Goal: Transaction & Acquisition: Purchase product/service

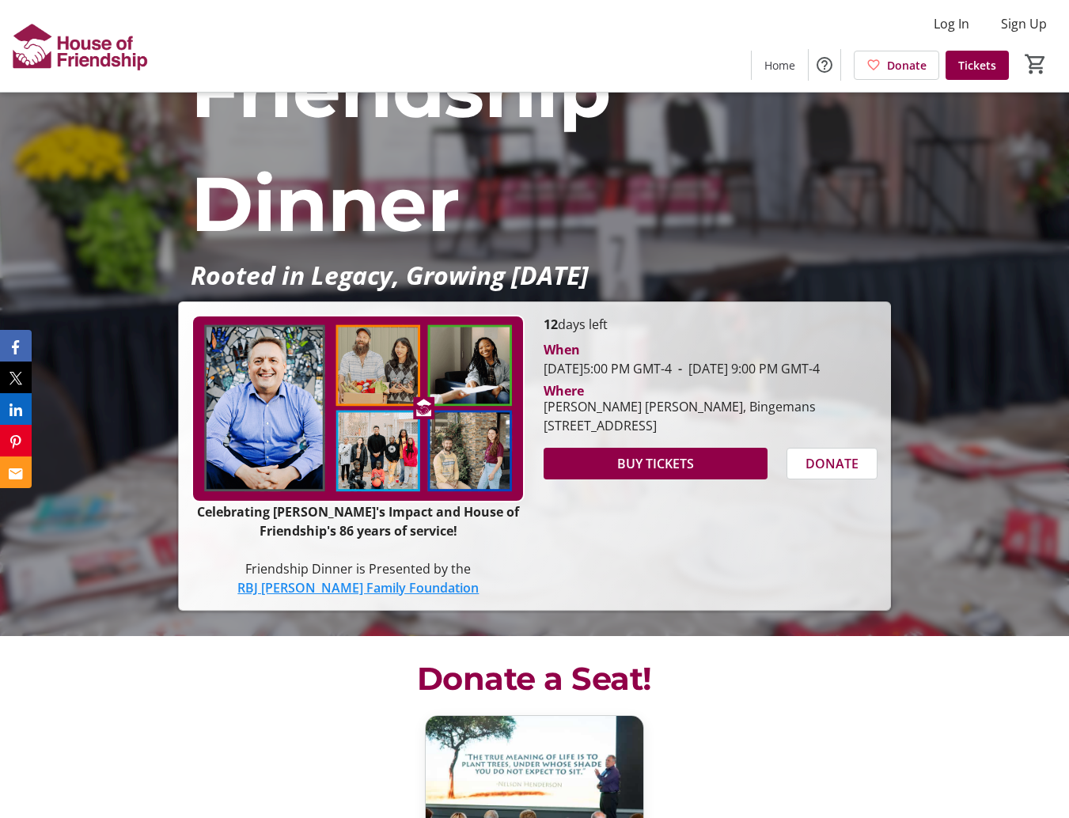
scroll to position [195, 0]
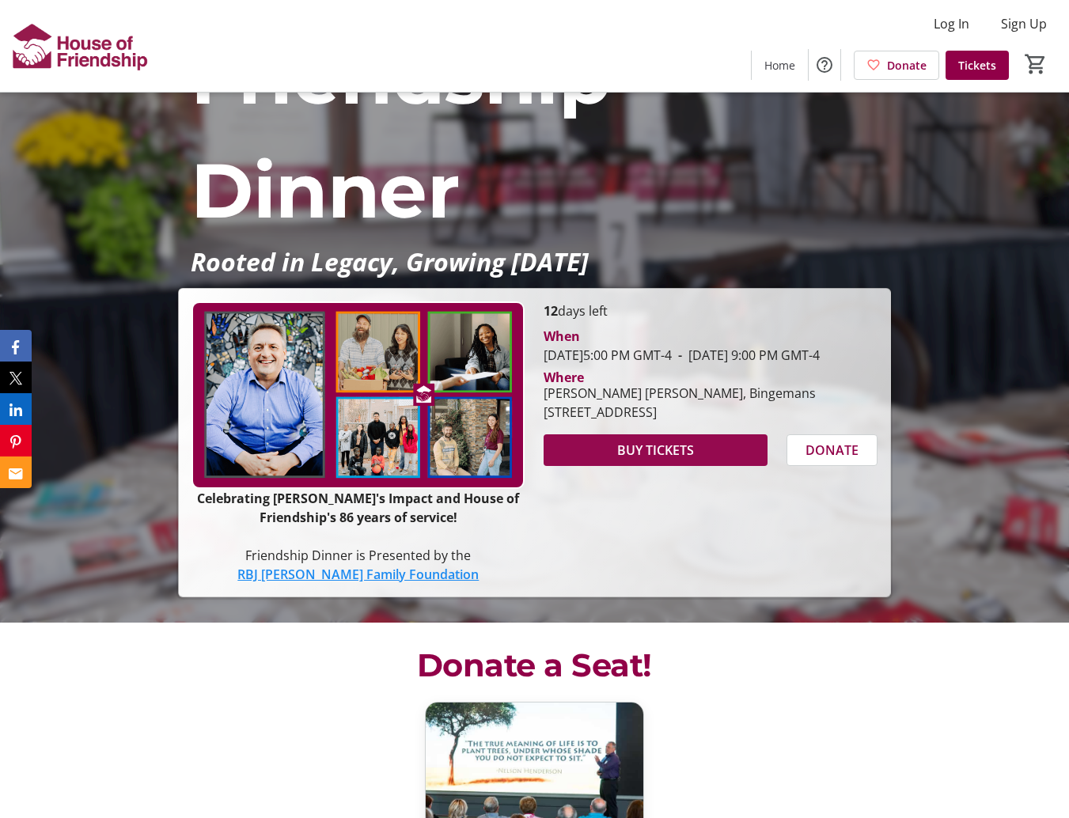
click at [672, 460] on span "BUY TICKETS" at bounding box center [655, 450] width 77 height 19
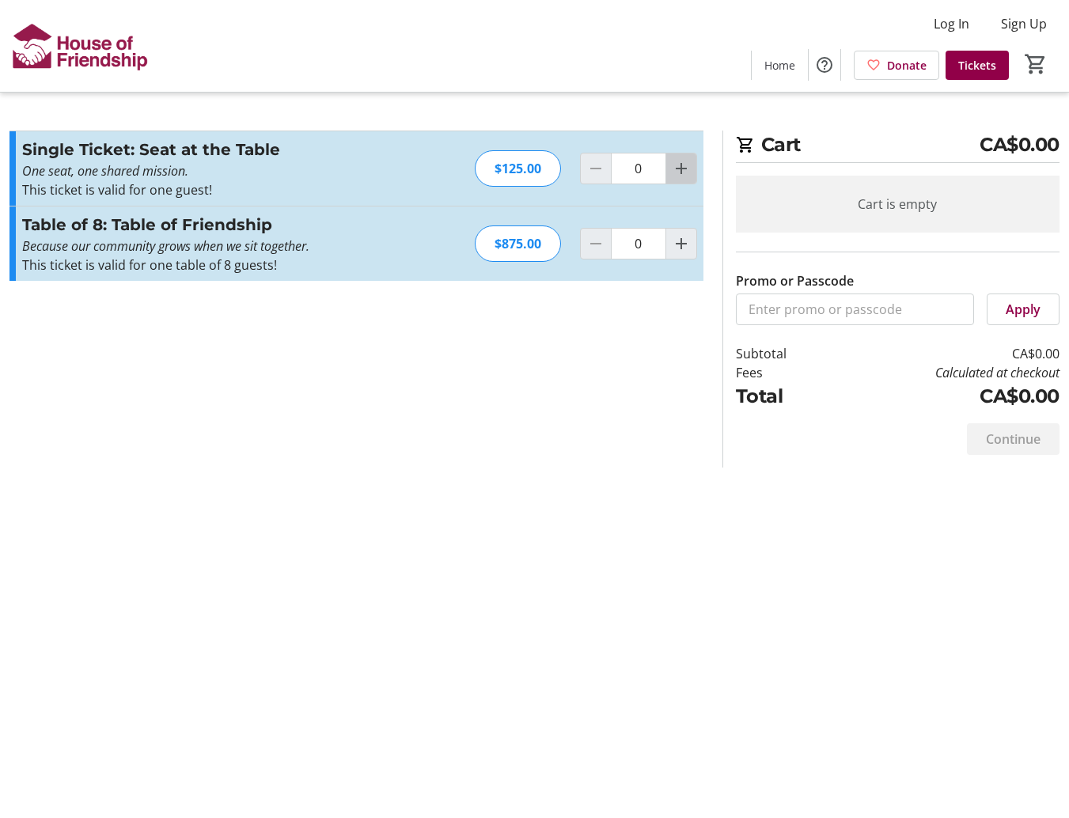
click at [680, 168] on mat-icon "Increment by one" at bounding box center [681, 168] width 19 height 19
type input "1"
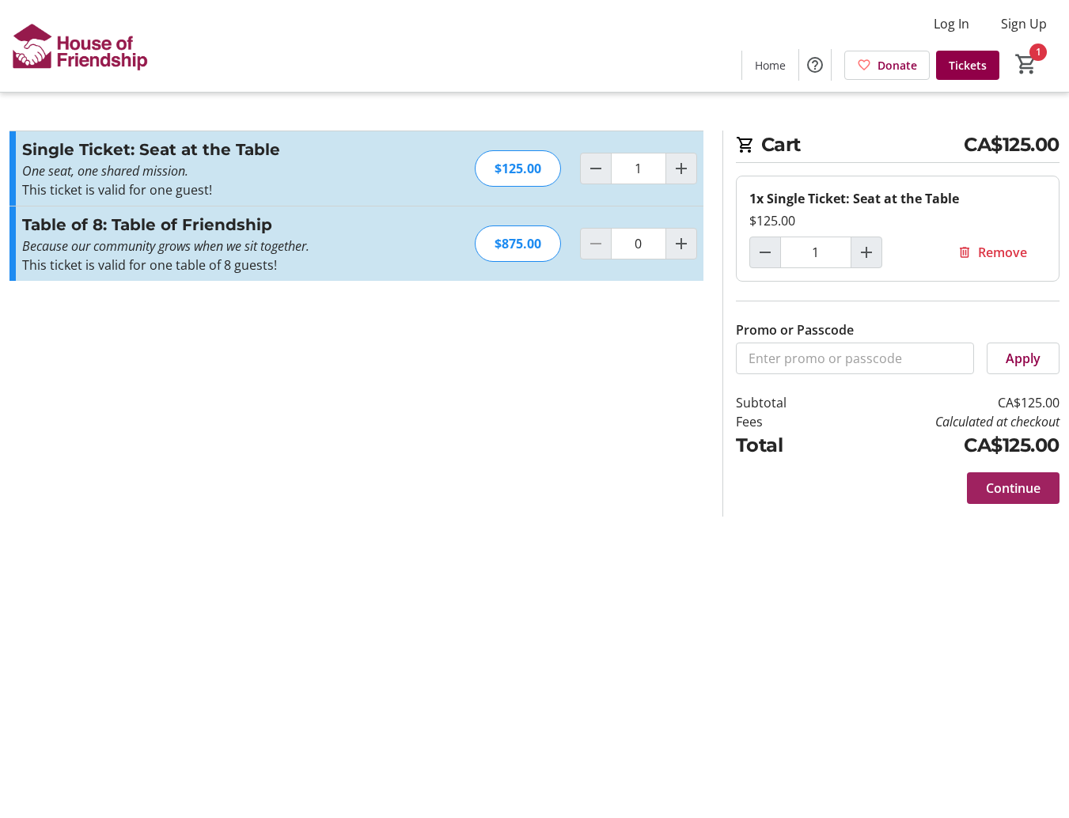
click at [1018, 483] on span "Continue" at bounding box center [1013, 488] width 55 height 19
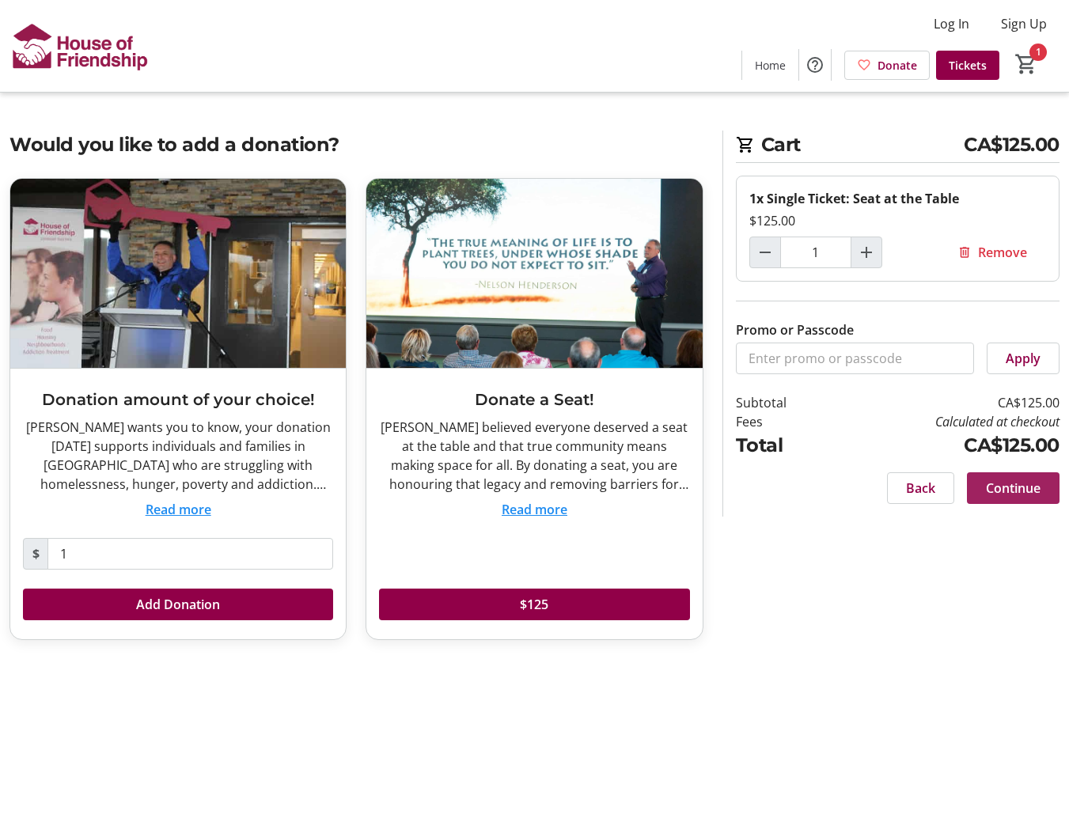
click at [1018, 483] on span "Continue" at bounding box center [1013, 488] width 55 height 19
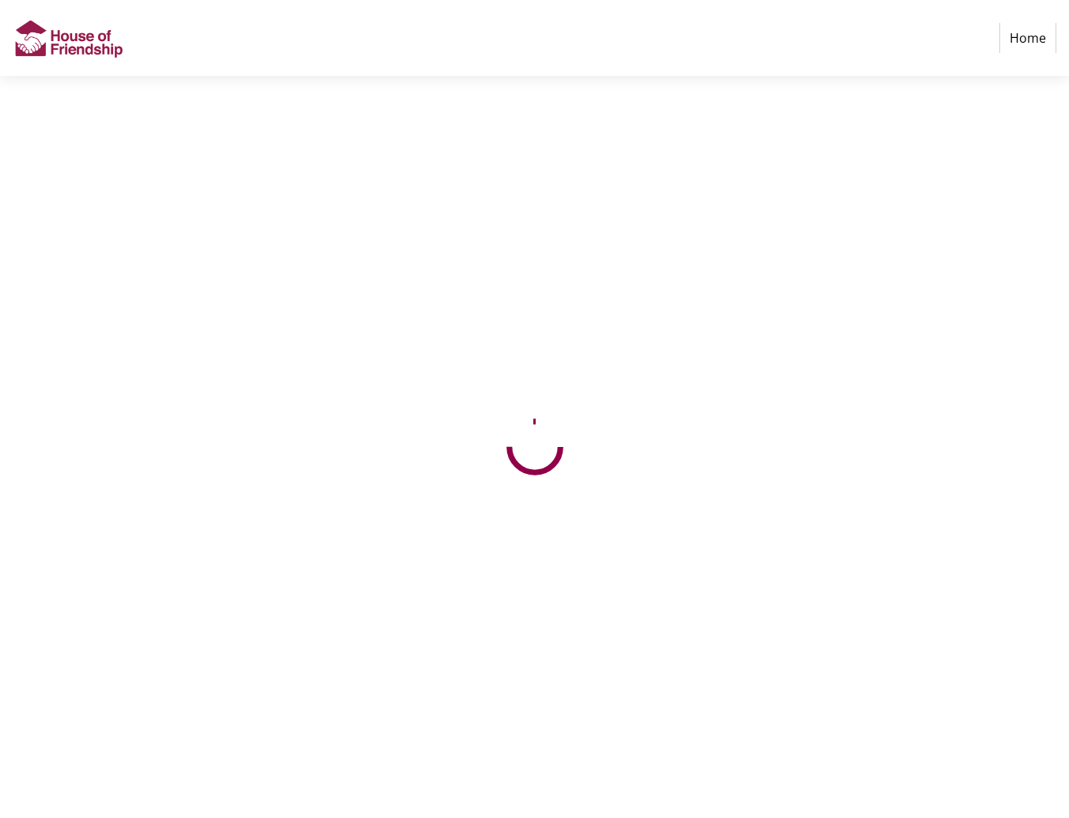
select select "CA"
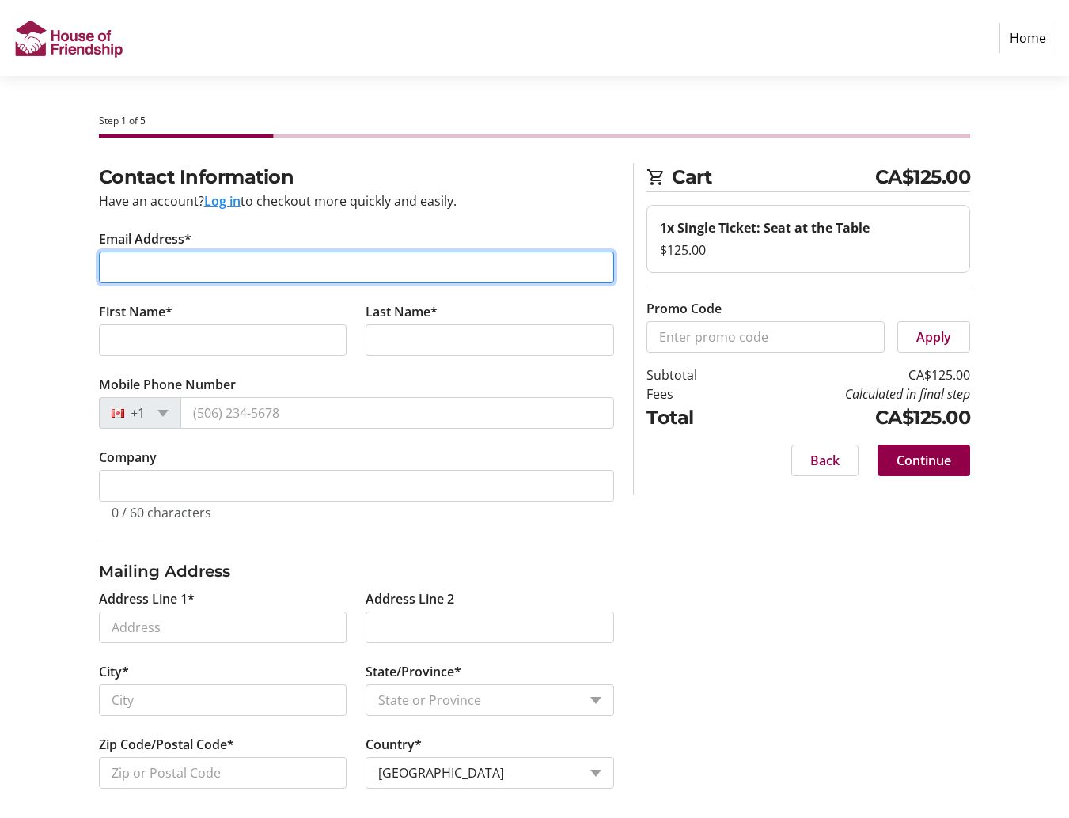
type input "[EMAIL_ADDRESS][PERSON_NAME][DOMAIN_NAME]"
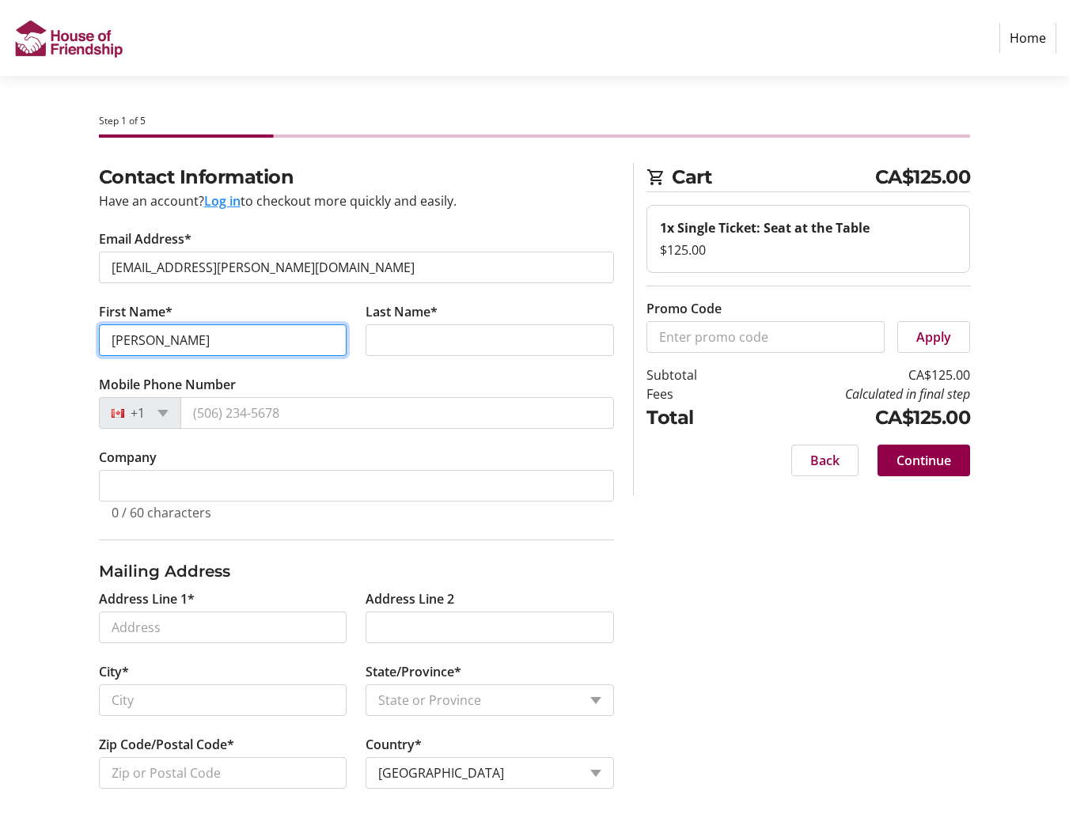
type input "[PERSON_NAME]"
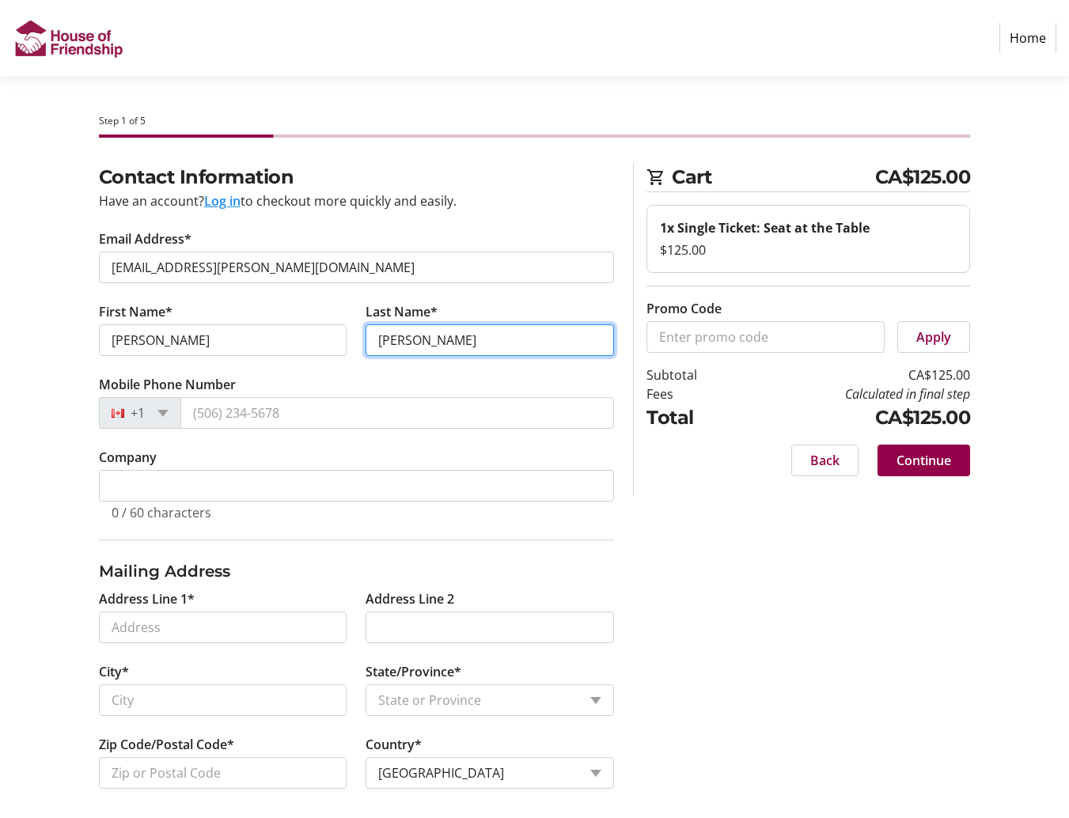
type input "[PERSON_NAME]"
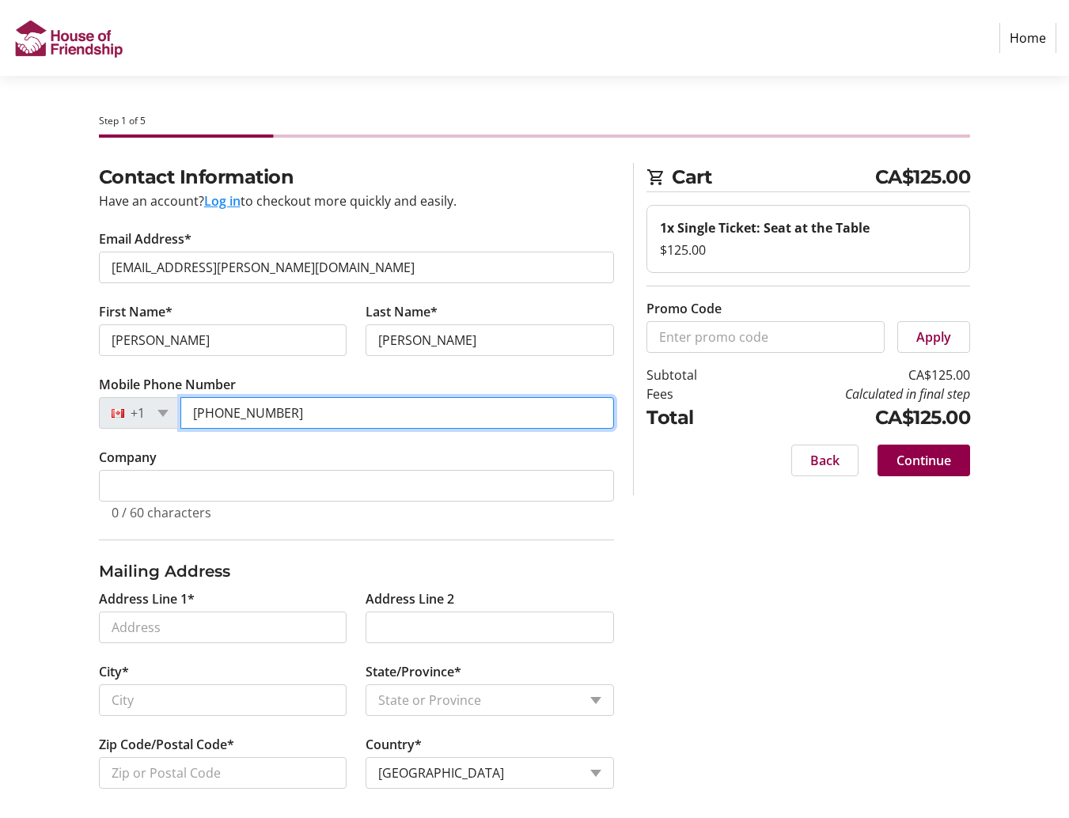
type input "[PHONE_NUMBER]"
click at [439, 455] on tr-form-field "Company 0 / 60 characters" at bounding box center [357, 494] width 516 height 92
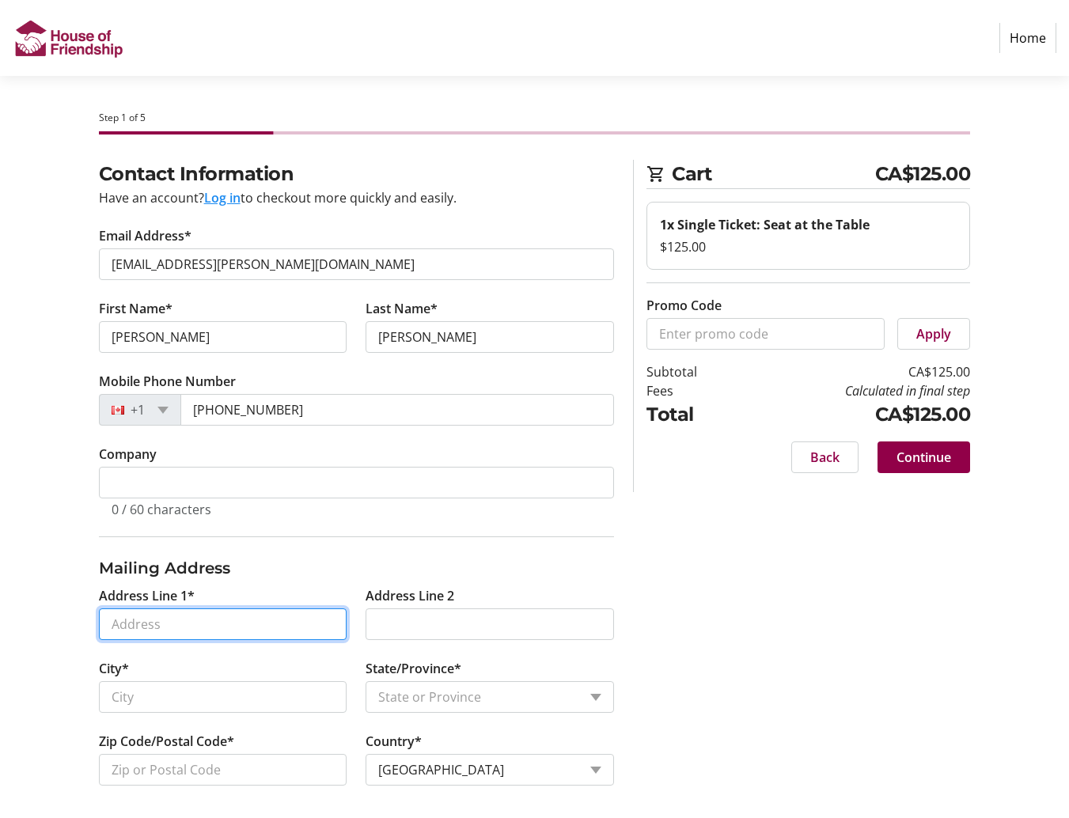
scroll to position [3, 0]
click at [331, 623] on input "Address Line 1*" at bounding box center [223, 624] width 248 height 32
type input "[STREET_ADDRESS]"
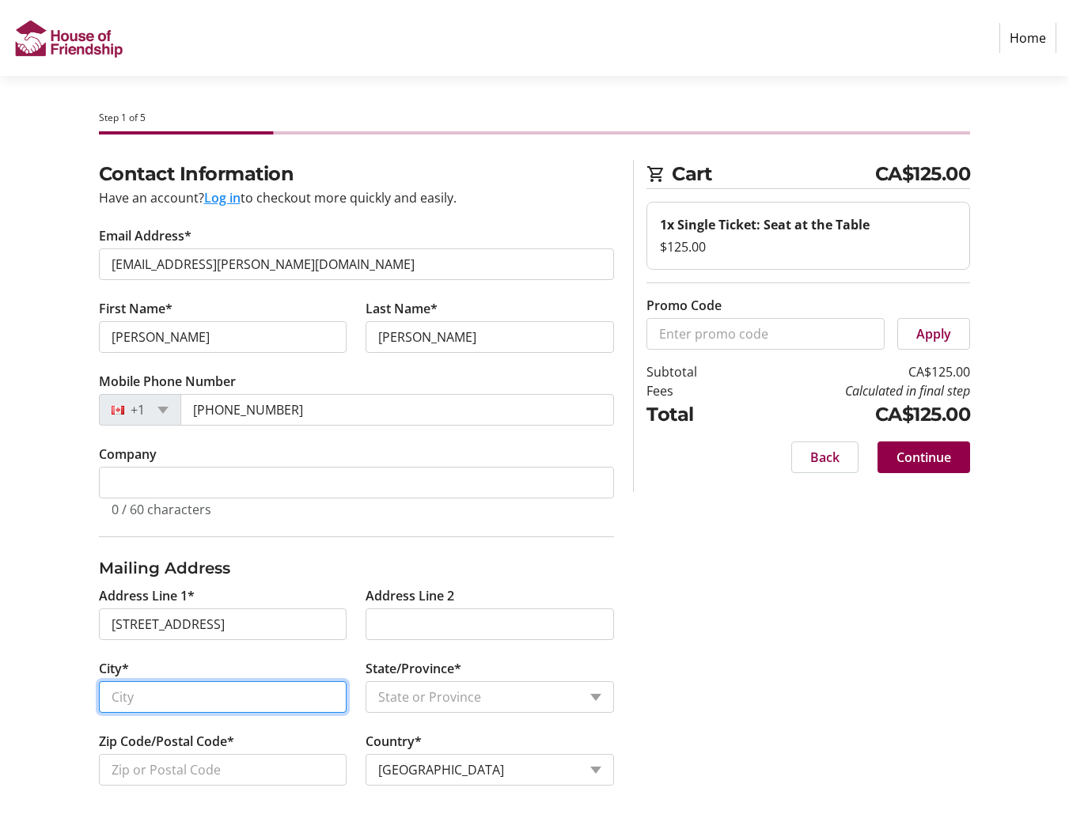
type input "Conestogo,"
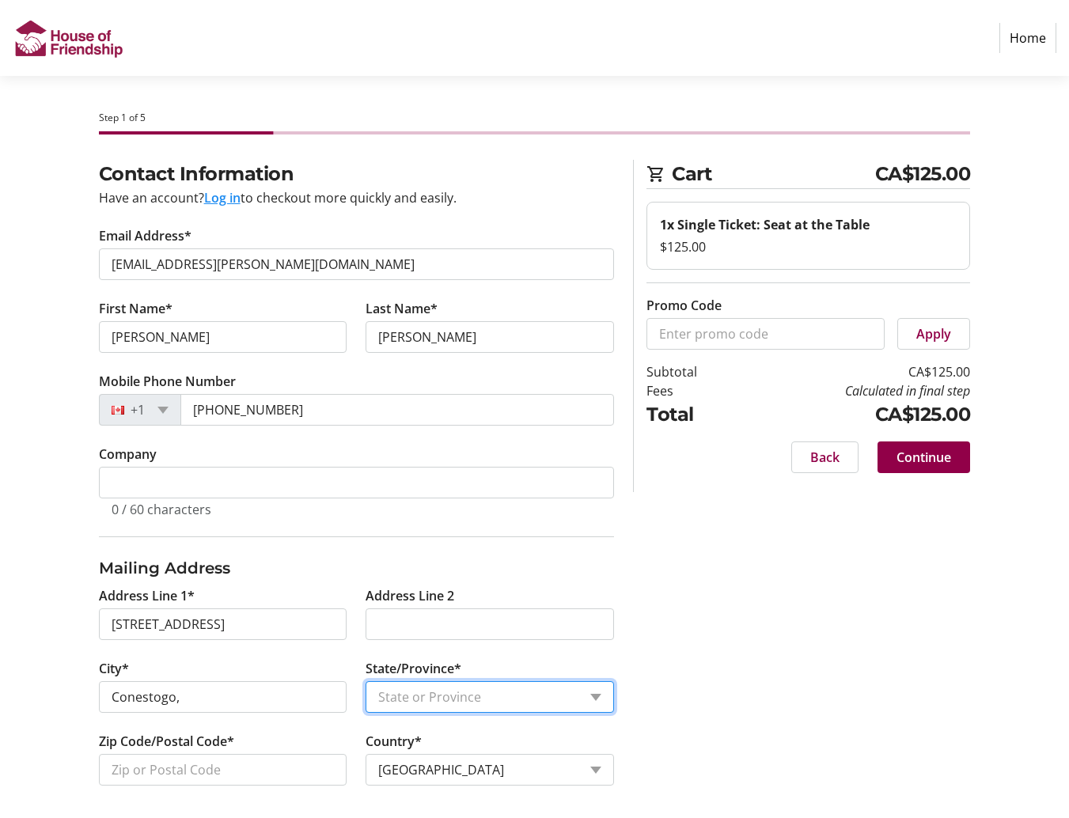
select select "ON"
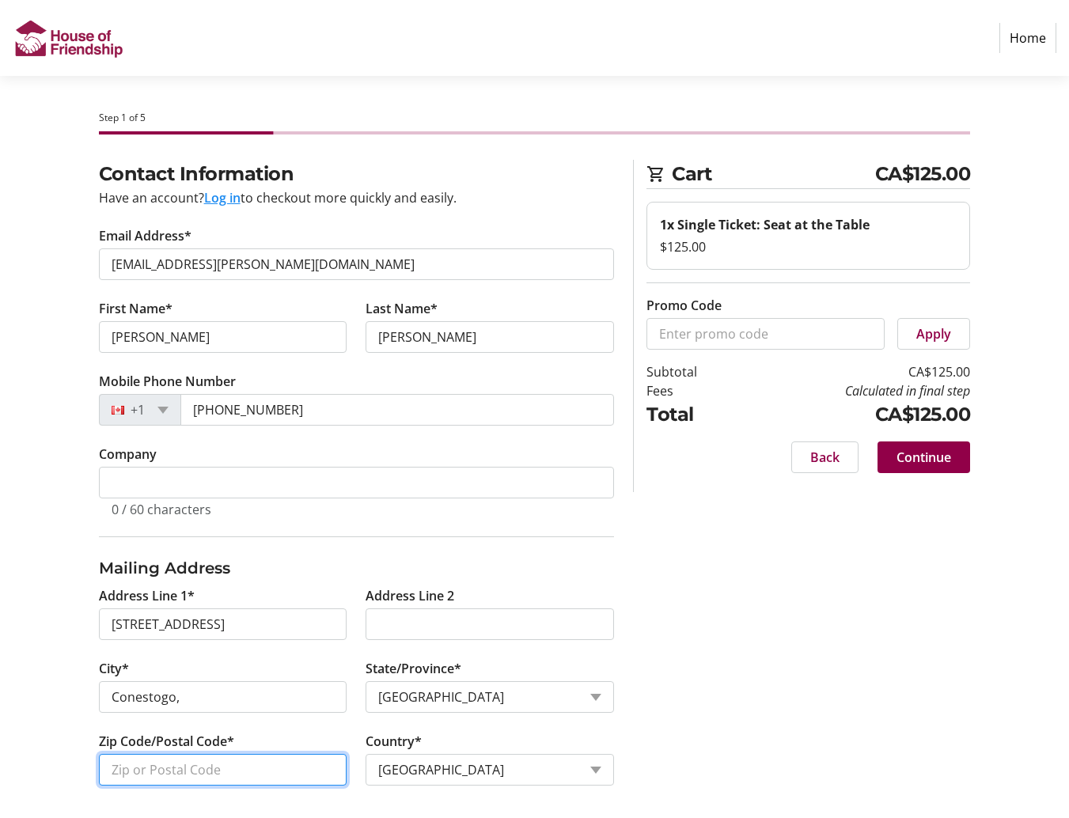
type input "N0B 1N0"
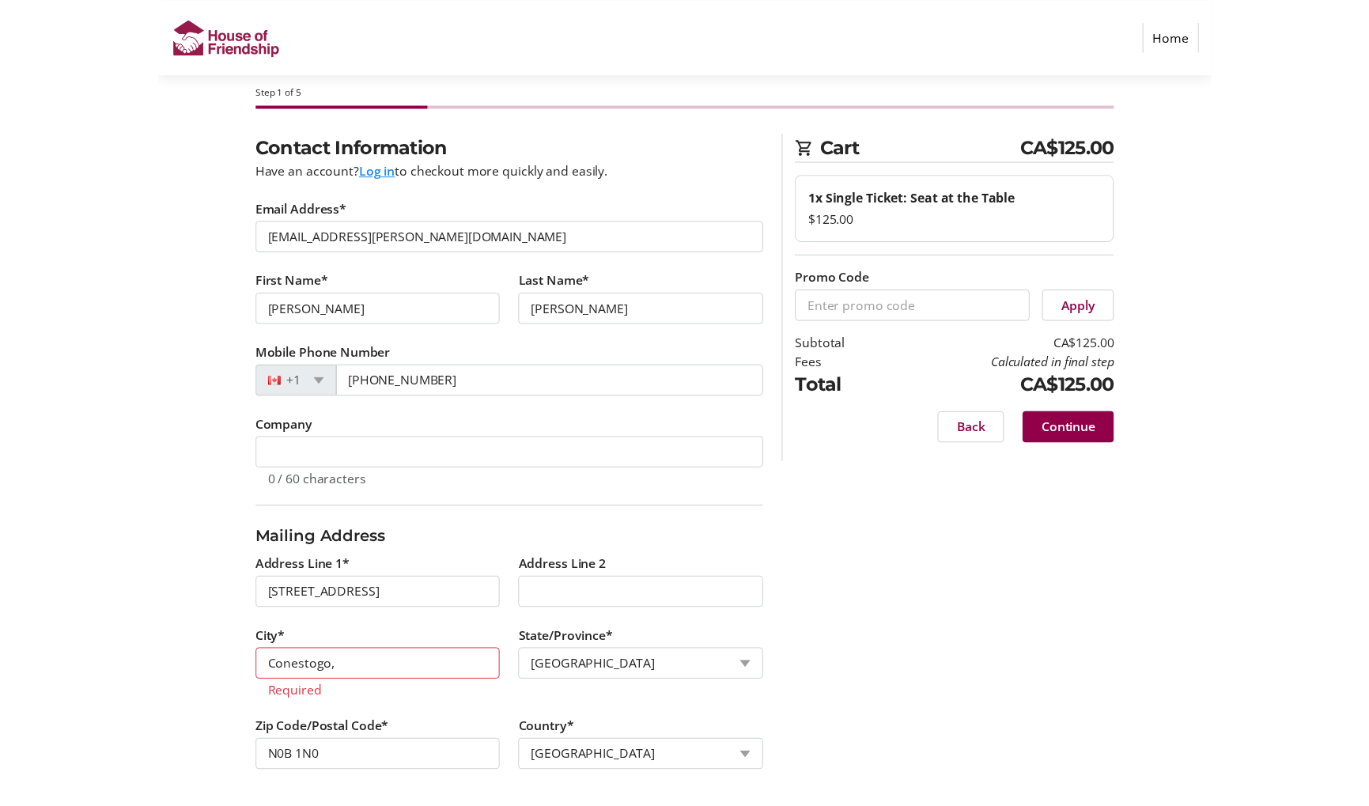
scroll to position [28, 0]
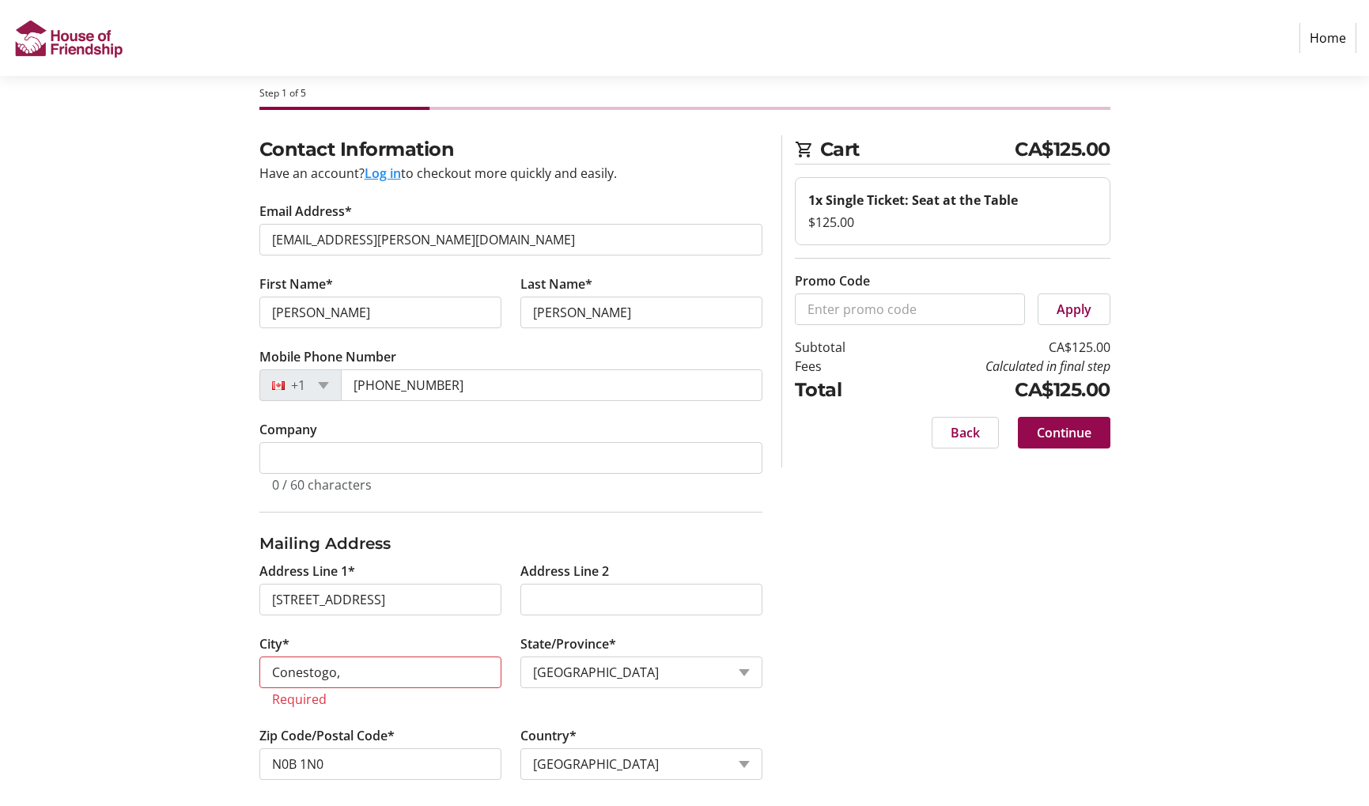
click at [1068, 430] on span "Continue" at bounding box center [1064, 432] width 55 height 19
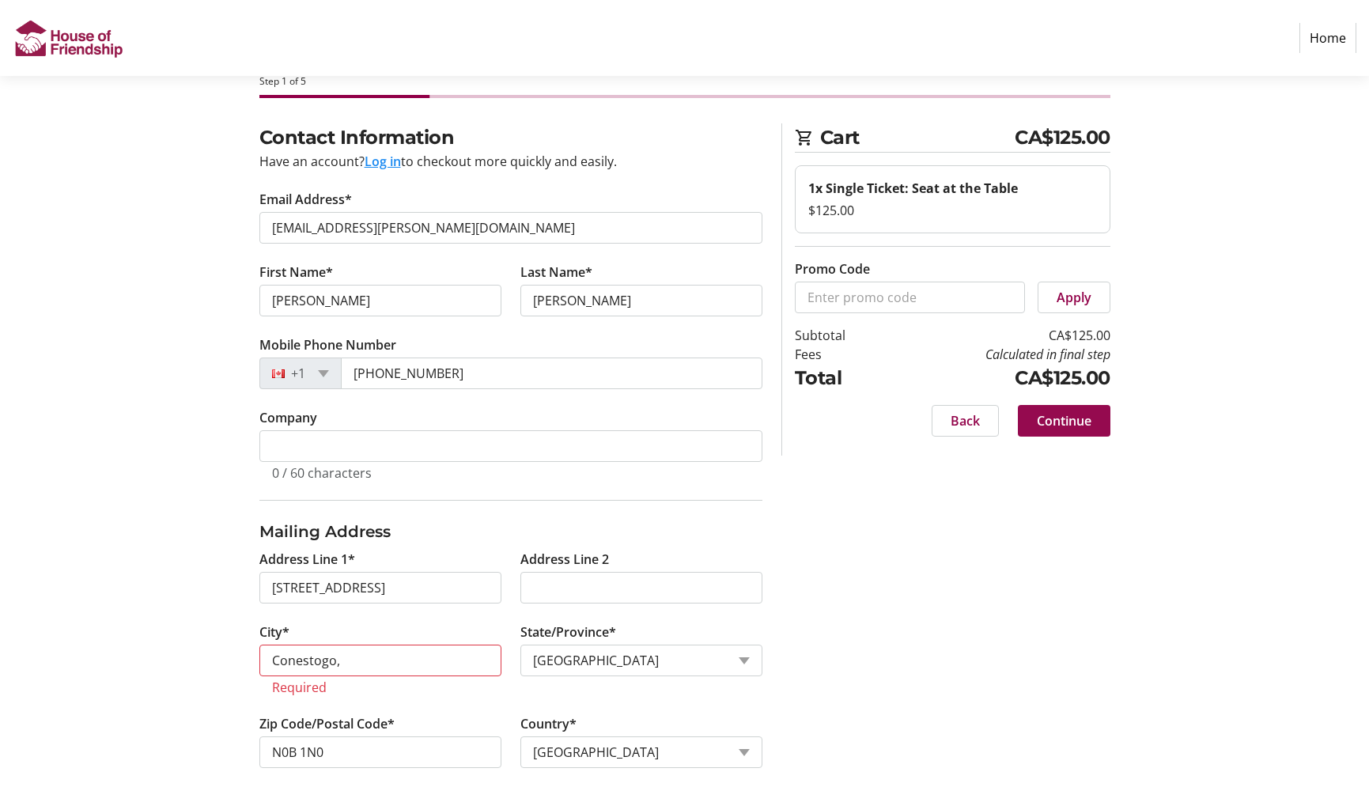
click at [1068, 412] on span "Continue" at bounding box center [1064, 420] width 55 height 19
click at [384, 662] on input "Conestogo," at bounding box center [380, 661] width 242 height 32
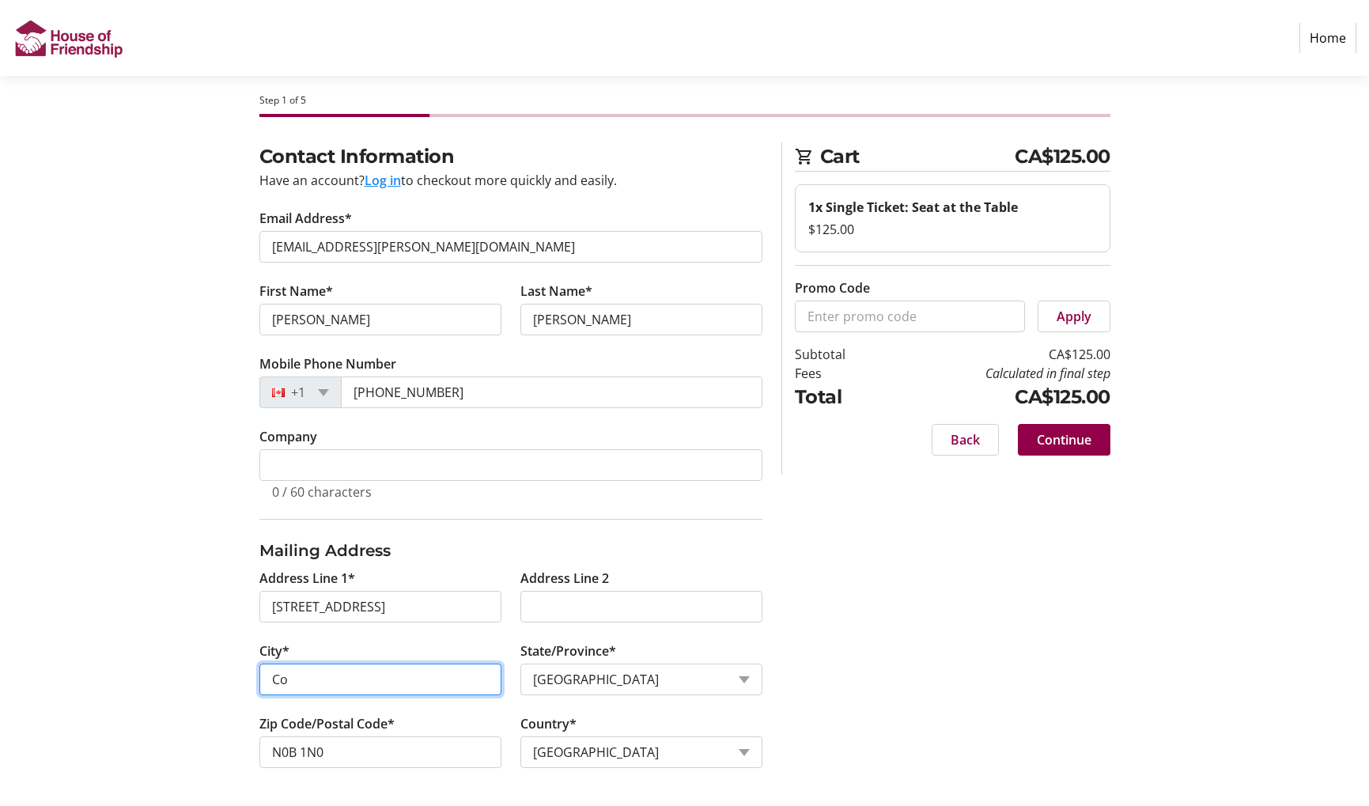
type input "C"
type input "Conestogo"
click at [1061, 438] on span "Continue" at bounding box center [1064, 439] width 55 height 19
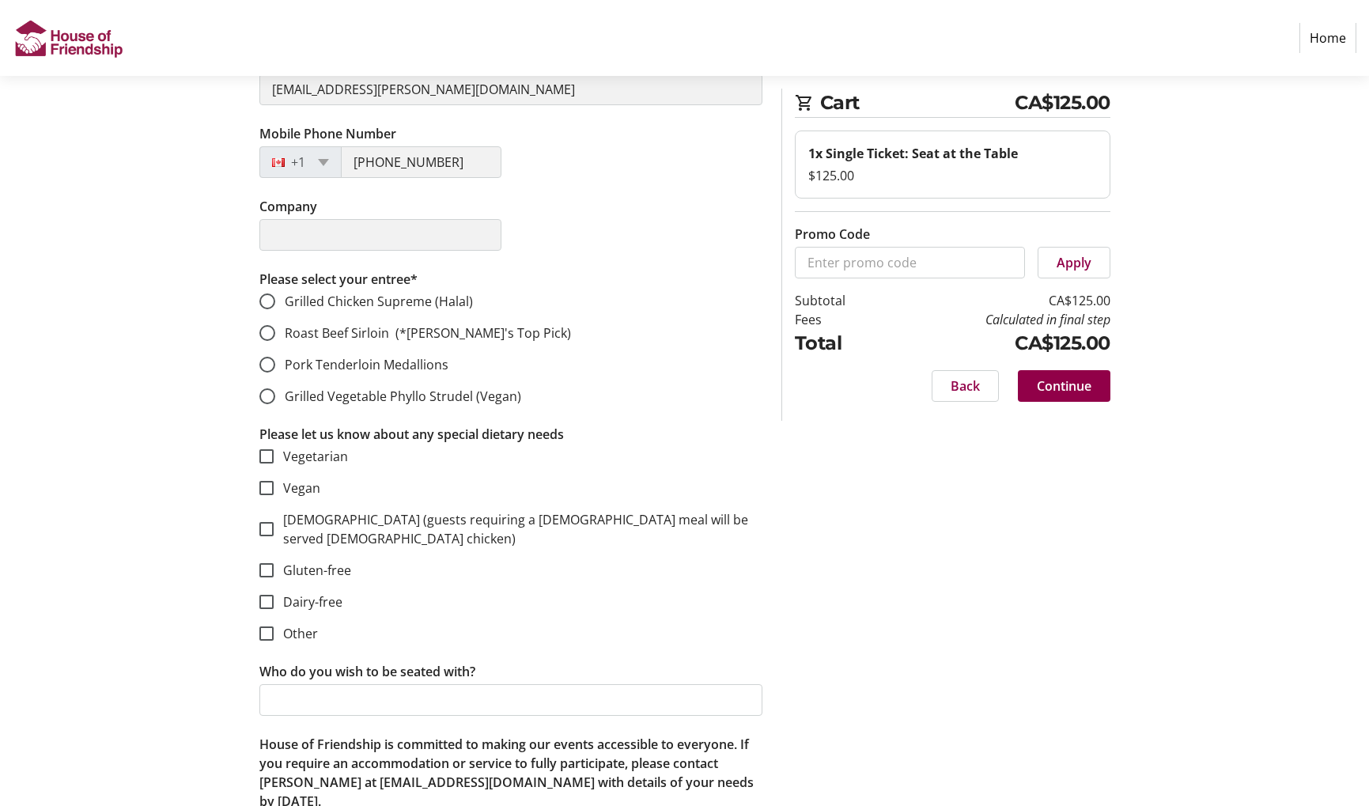
scroll to position [353, 0]
drag, startPoint x: 265, startPoint y: 327, endPoint x: 293, endPoint y: 353, distance: 37.5
click at [266, 330] on input "Roast Beef Sirloin (*[PERSON_NAME]'s Top Pick)" at bounding box center [267, 332] width 16 height 16
radio input "true"
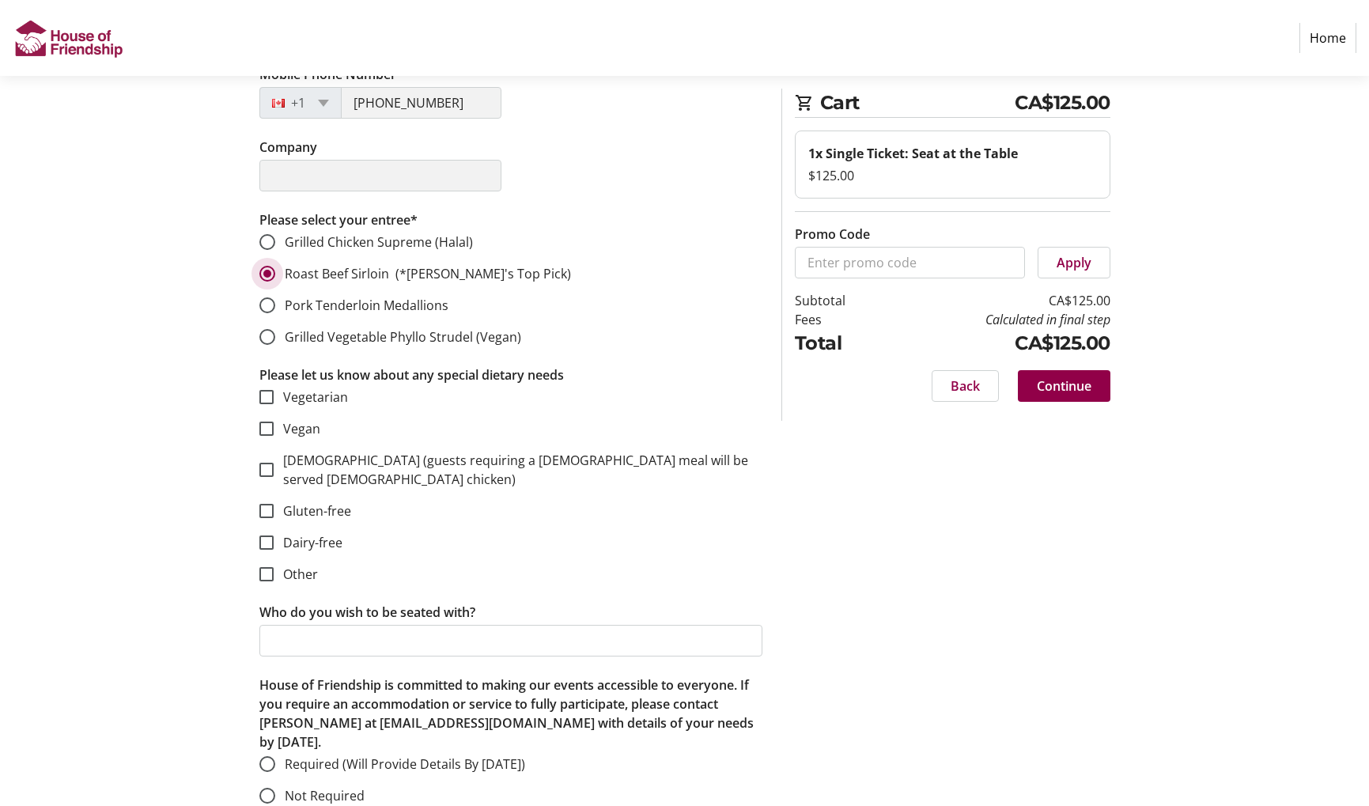
scroll to position [410, 0]
click at [268, 789] on input "Not Required" at bounding box center [267, 797] width 16 height 16
radio input "true"
click at [1068, 385] on span "Continue" at bounding box center [1064, 386] width 55 height 19
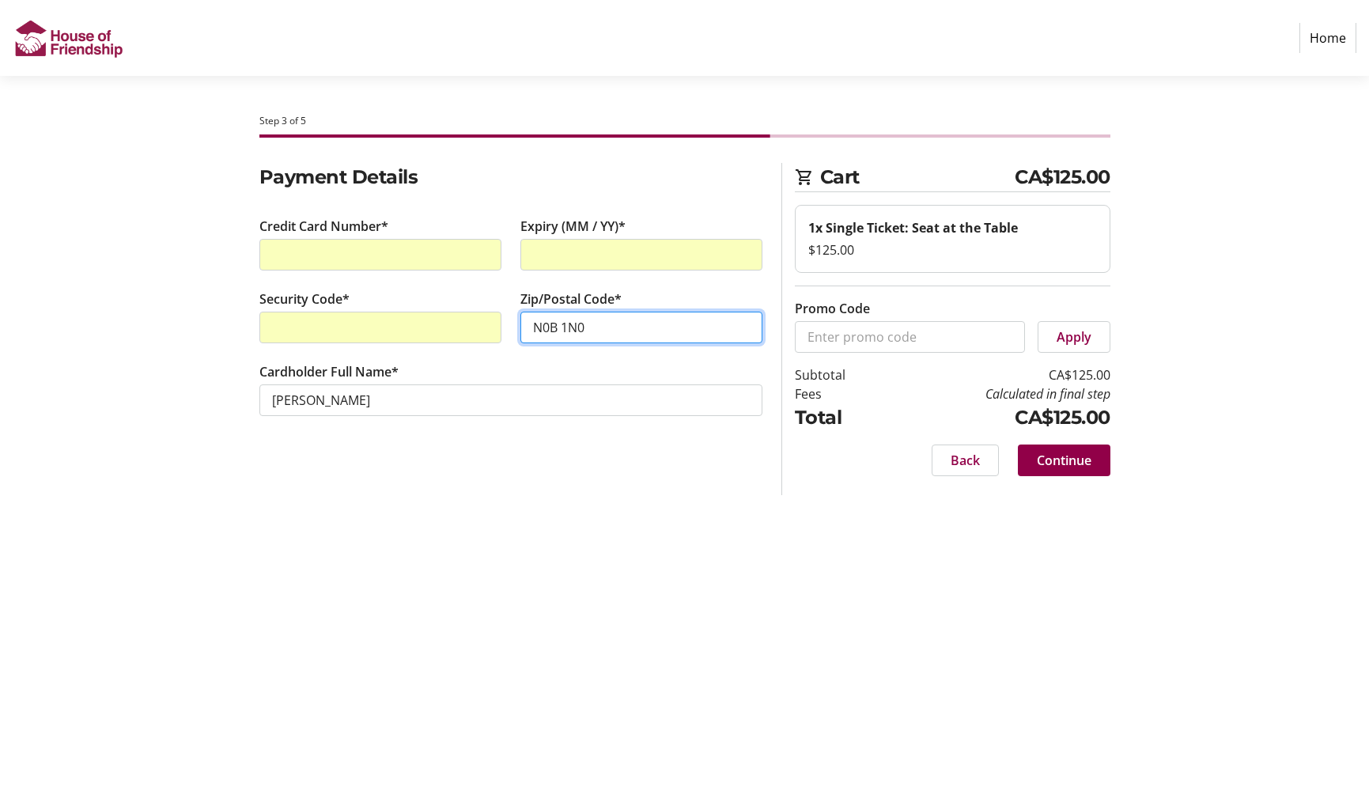
type input "N0B 1N0"
drag, startPoint x: 505, startPoint y: 521, endPoint x: 377, endPoint y: 464, distance: 140.6
click at [499, 514] on div "Step 3 of 5 Cart CA$125.00 1x Single Ticket: Seat at the Table $125.00 Promo Co…" at bounding box center [685, 441] width 1044 height 730
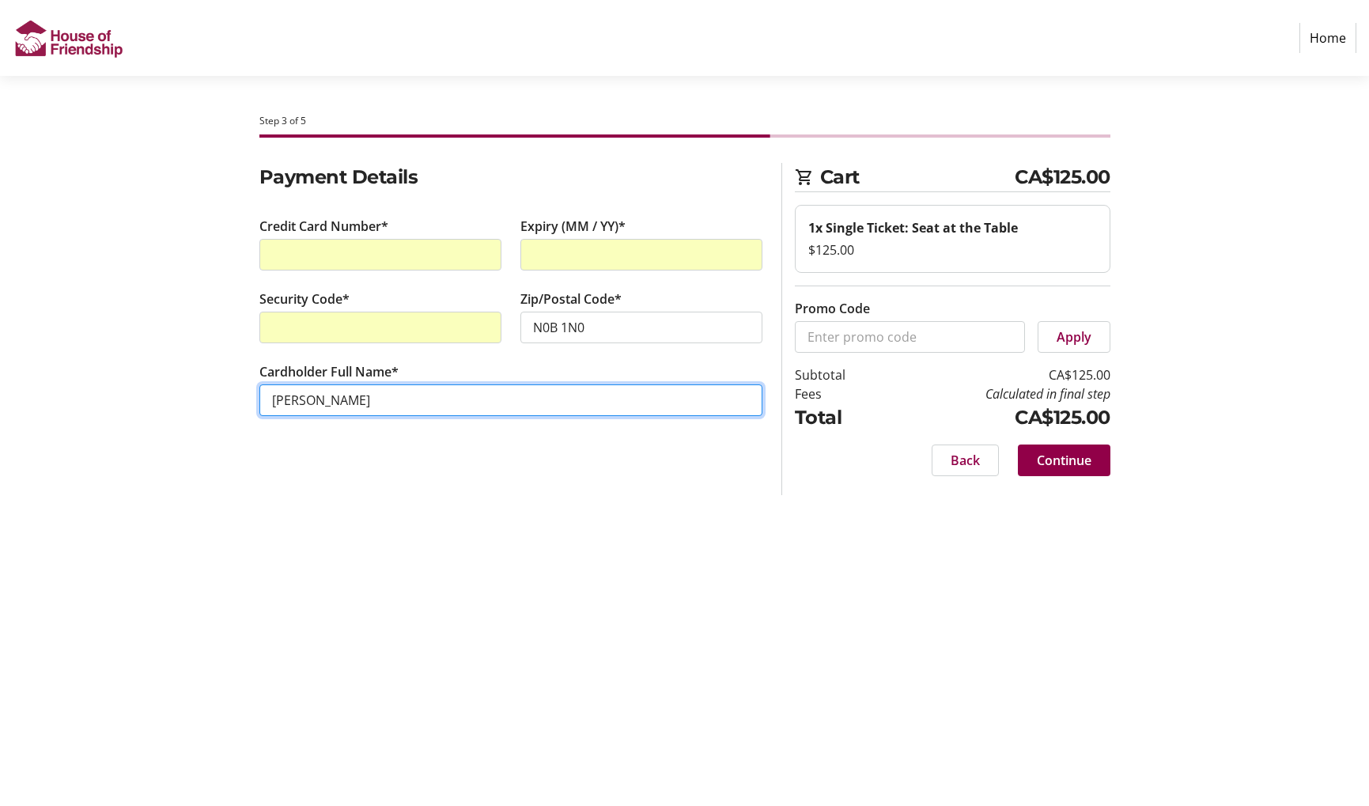
click at [302, 401] on input "[PERSON_NAME]" at bounding box center [510, 400] width 503 height 32
type input "[PERSON_NAME]"
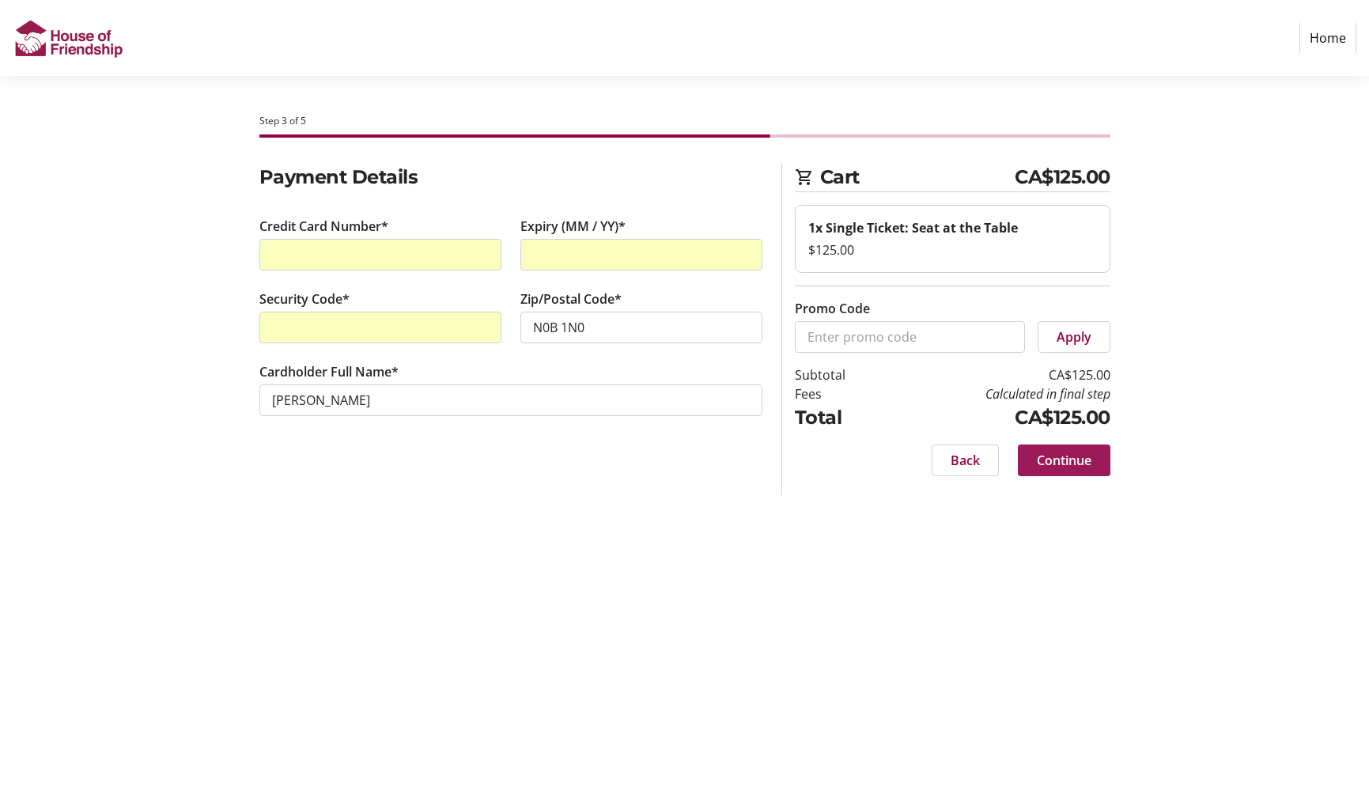
click at [1038, 459] on span "Continue" at bounding box center [1064, 460] width 55 height 19
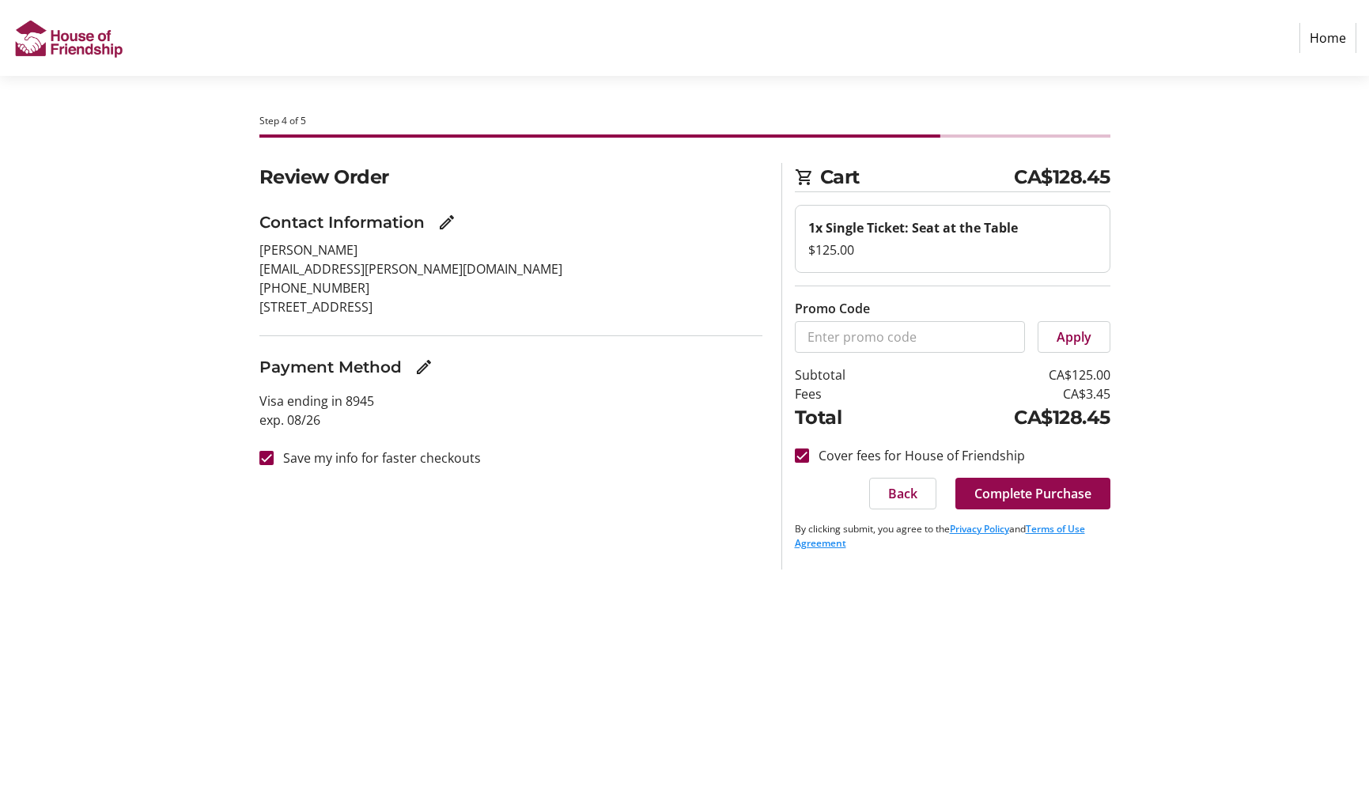
click at [1062, 487] on span "Complete Purchase" at bounding box center [1033, 493] width 117 height 19
